Goal: Task Accomplishment & Management: Use online tool/utility

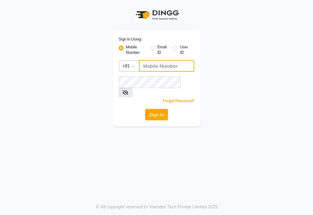
click at [155, 66] on input "Username" at bounding box center [166, 65] width 55 height 11
type input "8308604245"
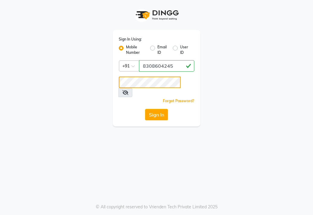
click at [145, 109] on button "Sign In" at bounding box center [156, 114] width 23 height 11
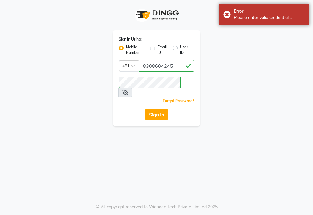
click at [133, 88] on span at bounding box center [126, 92] width 14 height 9
click at [116, 84] on div "Sign In Using: Mobile Number Email ID User ID Country Code × [PHONE_NUMBER] Rem…" at bounding box center [157, 78] width 88 height 97
click at [145, 109] on button "Sign In" at bounding box center [156, 114] width 23 height 11
click at [154, 109] on button "Sign In" at bounding box center [156, 114] width 23 height 11
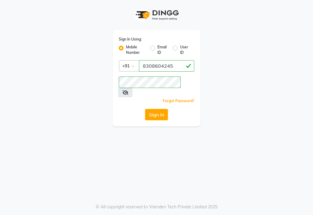
click at [133, 88] on span at bounding box center [126, 92] width 14 height 9
click at [129, 90] on icon at bounding box center [126, 92] width 6 height 5
click at [145, 109] on button "Sign In" at bounding box center [156, 114] width 23 height 11
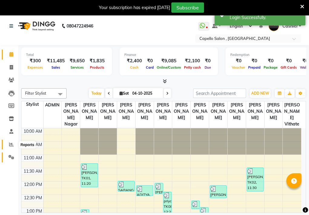
click at [12, 144] on icon at bounding box center [11, 144] width 5 height 5
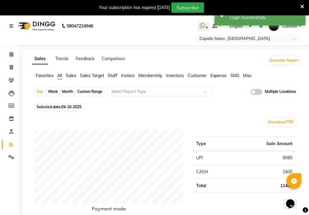
click at [173, 77] on span "Inventory" at bounding box center [175, 75] width 18 height 5
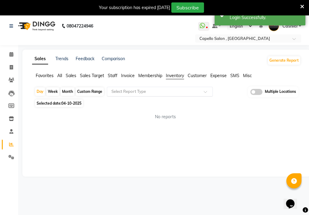
click at [160, 89] on input "text" at bounding box center [153, 92] width 87 height 6
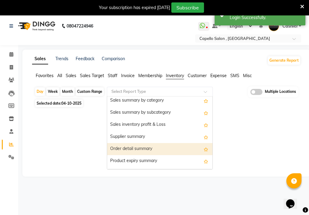
scroll to position [61, 0]
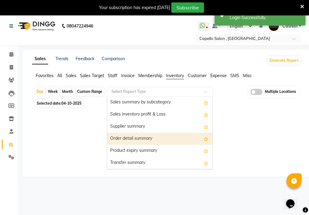
click at [150, 142] on div "Order detail summary" at bounding box center [159, 139] width 105 height 12
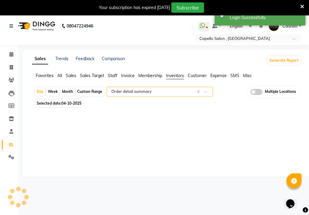
select select "filtered_report"
select select "csv"
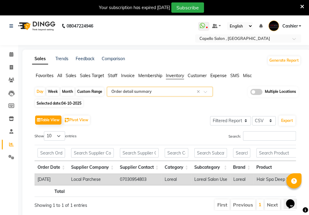
click at [155, 92] on input "text" at bounding box center [153, 92] width 87 height 6
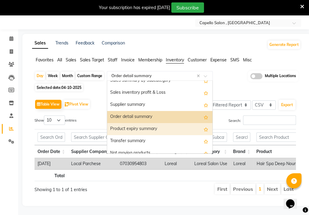
scroll to position [36, 0]
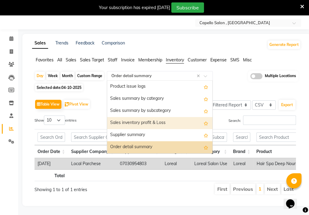
click at [153, 117] on div "Sales inventory profit & Loss" at bounding box center [159, 123] width 105 height 12
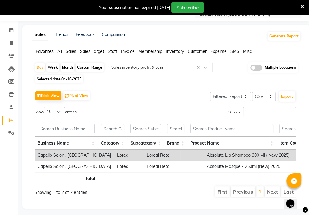
click at [54, 67] on div "Week" at bounding box center [52, 67] width 13 height 8
select select "10"
select select "2025"
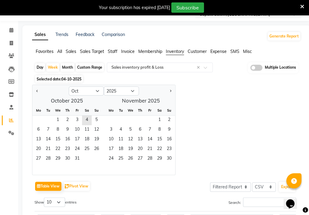
click at [62, 68] on div "Month" at bounding box center [68, 67] width 14 height 8
select select "10"
select select "2025"
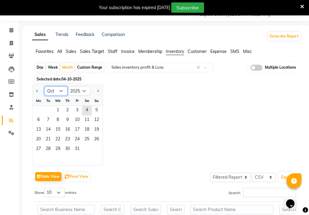
click at [57, 94] on select "Jan Feb Mar Apr May Jun [DATE] Aug Sep Oct Nov Dec" at bounding box center [55, 91] width 23 height 9
select select "9"
click at [44, 87] on select "Jan Feb Mar Apr May Jun [DATE] Aug Sep Oct Nov Dec" at bounding box center [55, 91] width 23 height 9
click at [38, 110] on span "1" at bounding box center [39, 111] width 10 height 10
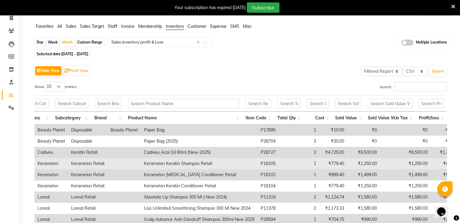
scroll to position [109, 0]
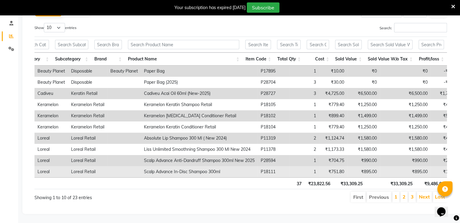
click at [313, 167] on td "₹895.00" at bounding box center [405, 171] width 51 height 11
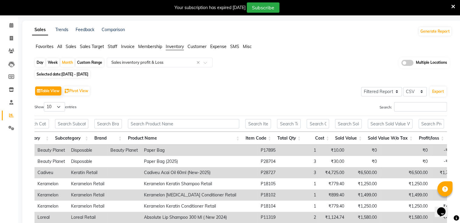
scroll to position [0, 0]
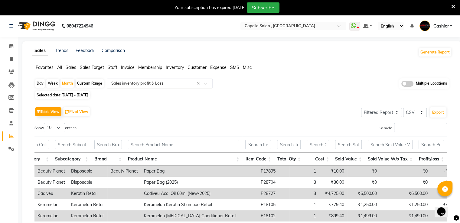
click at [138, 83] on input "text" at bounding box center [153, 83] width 87 height 6
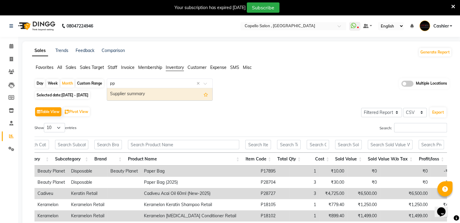
type input "p"
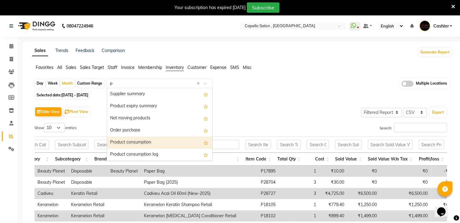
scroll to position [73, 0]
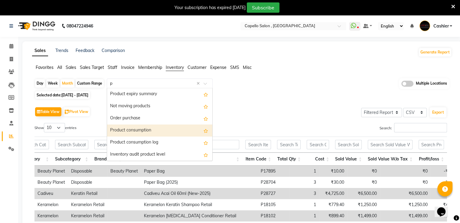
click at [149, 131] on div "Product consumption" at bounding box center [159, 131] width 105 height 12
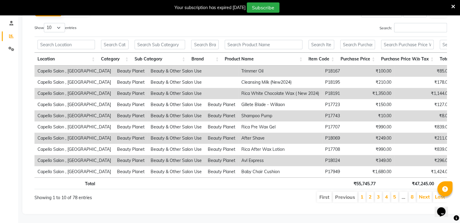
scroll to position [0, 183]
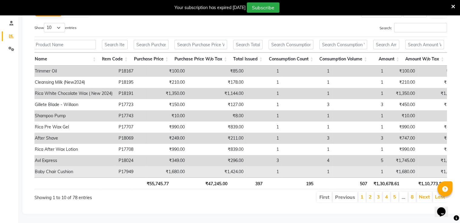
click at [313, 166] on td "₹1,423.73" at bounding box center [440, 171] width 45 height 11
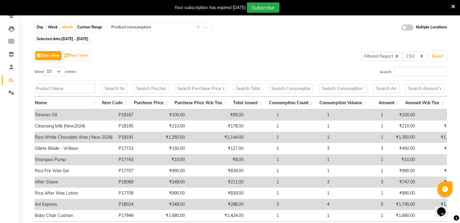
scroll to position [91, 0]
